Goal: Task Accomplishment & Management: Use online tool/utility

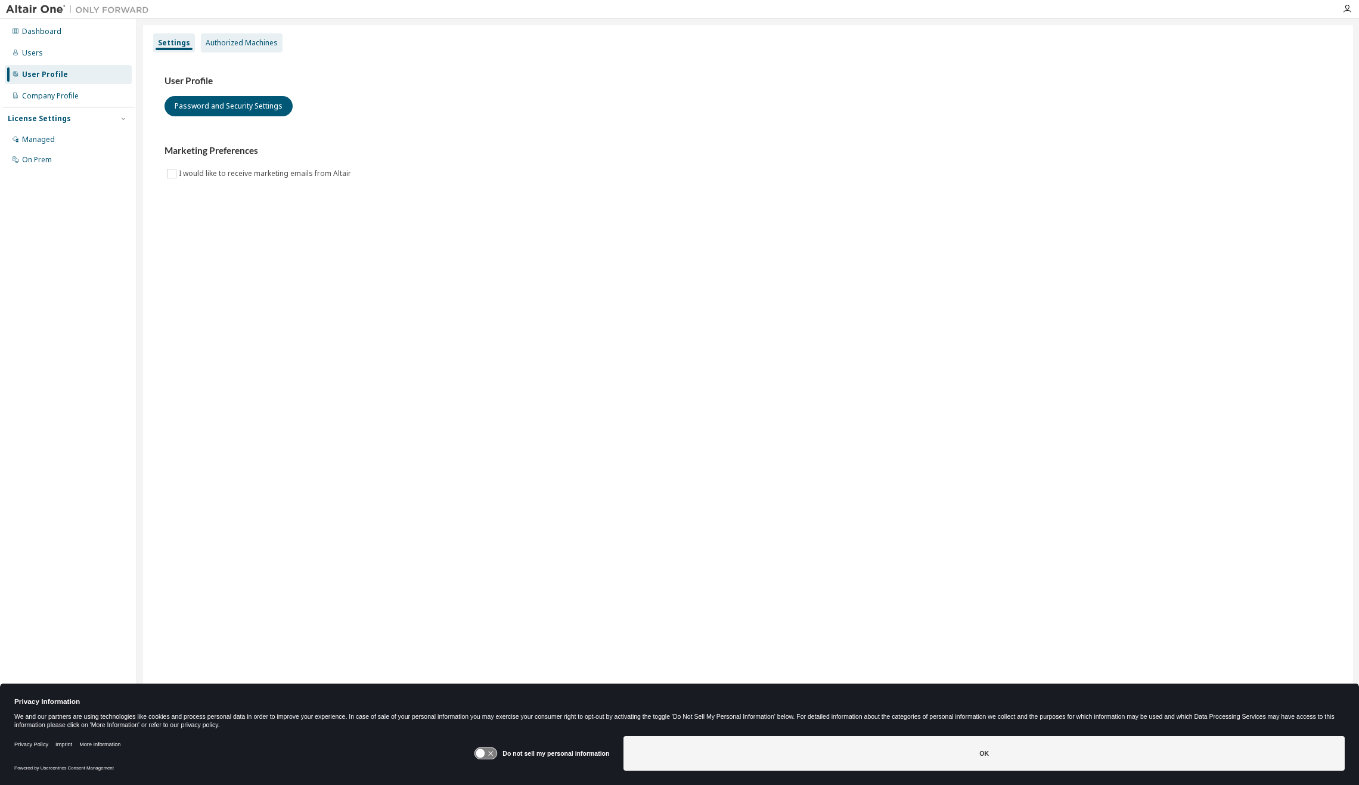
click at [241, 41] on div "Authorized Machines" at bounding box center [242, 43] width 72 height 10
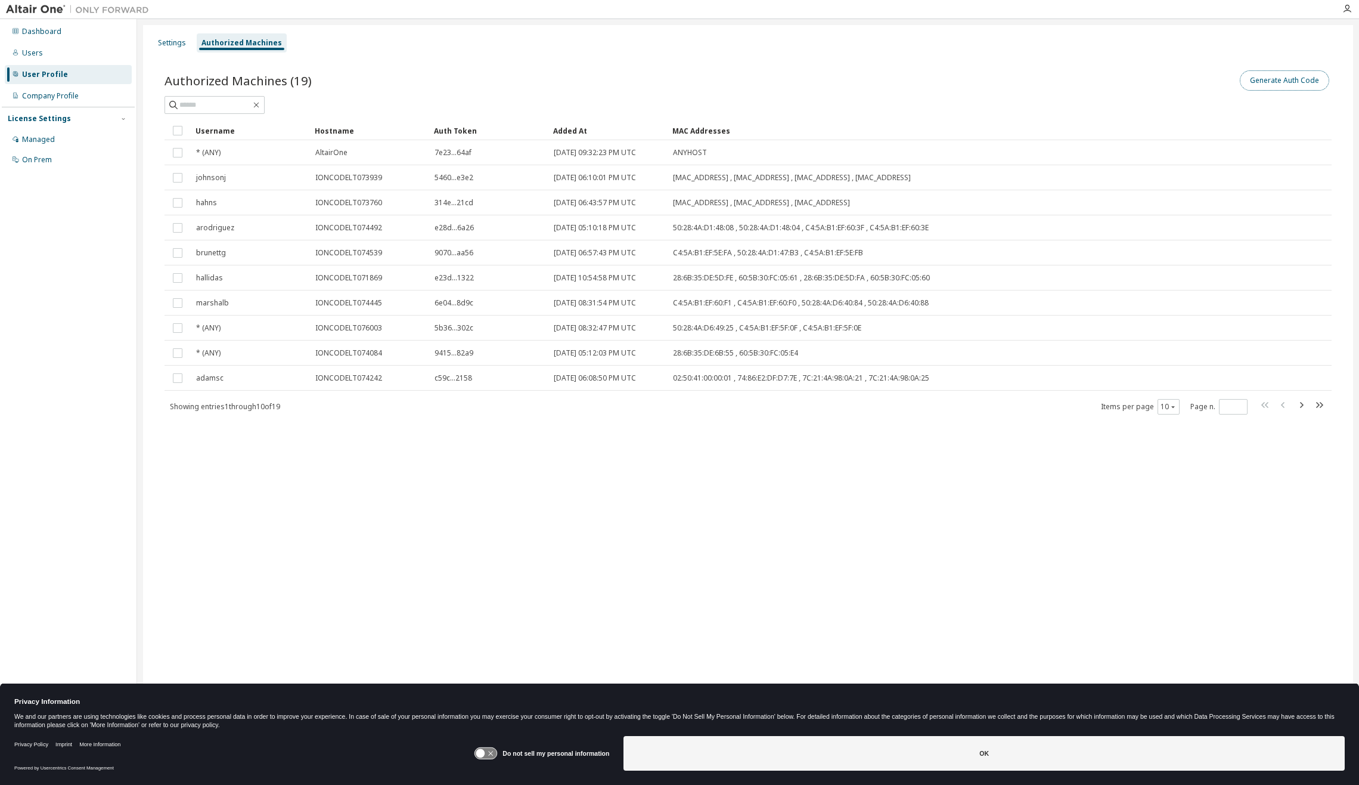
click at [1299, 81] on button "Generate Auth Code" at bounding box center [1284, 80] width 89 height 20
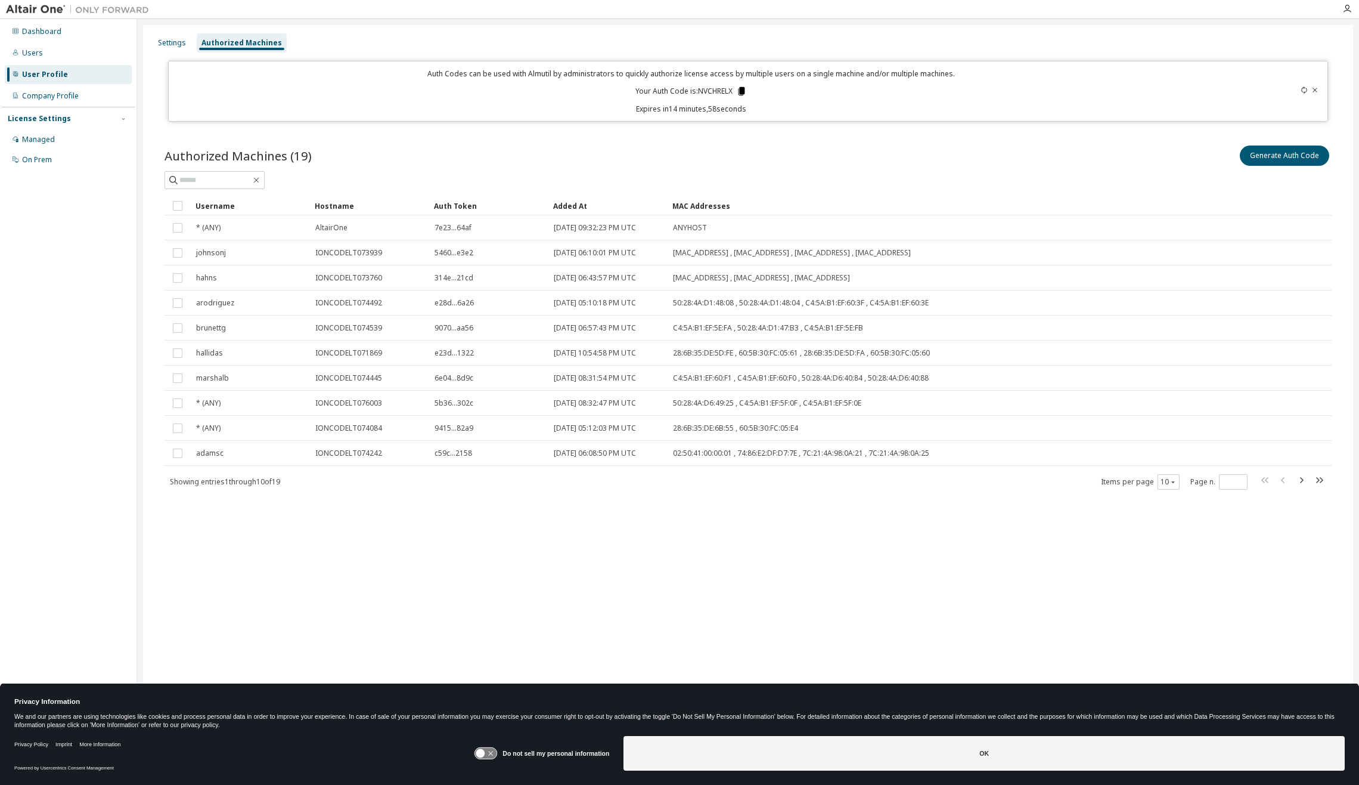
click at [738, 90] on icon at bounding box center [741, 91] width 11 height 11
